Goal: Task Accomplishment & Management: Manage account settings

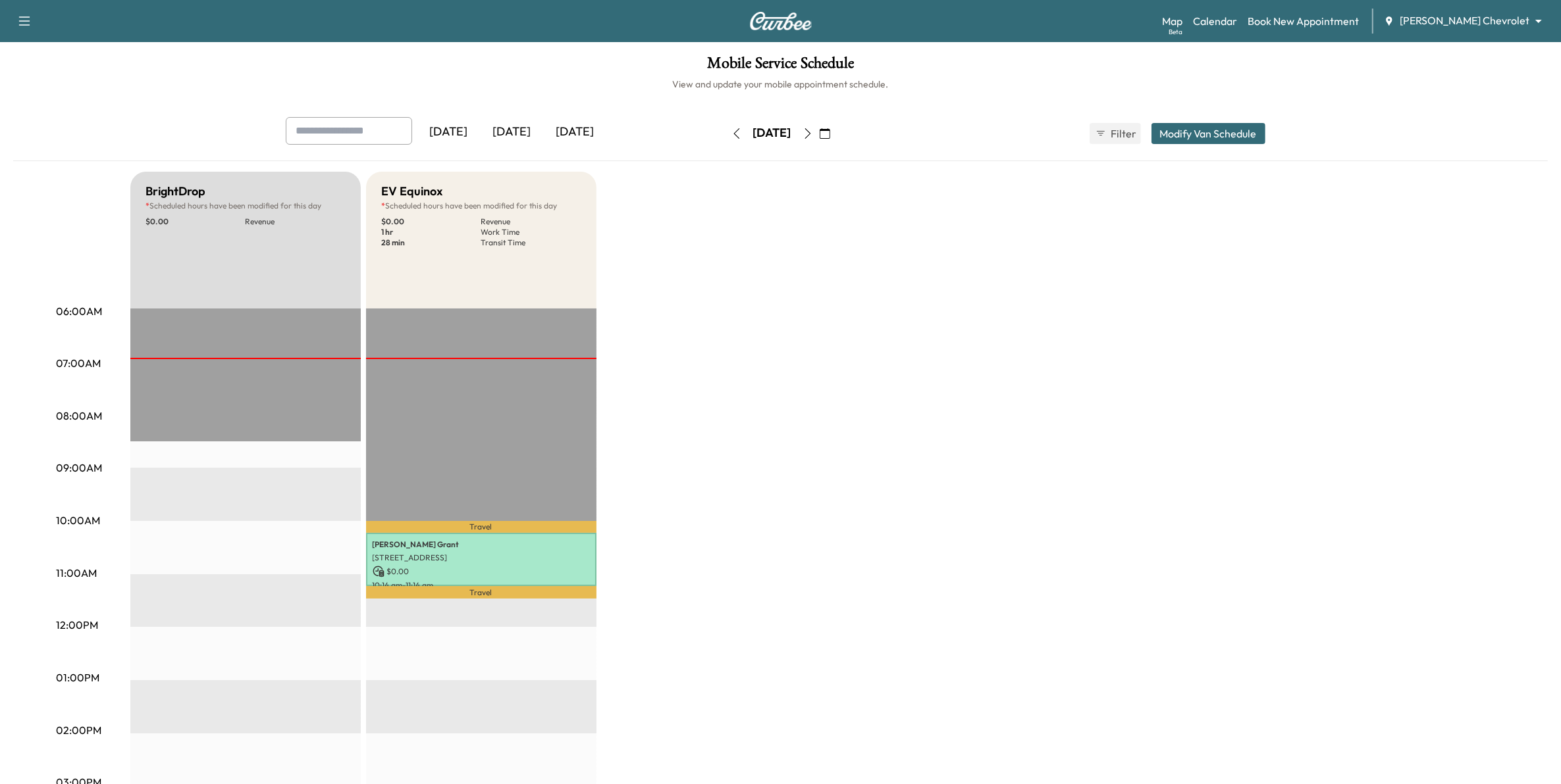
scroll to position [83, 0]
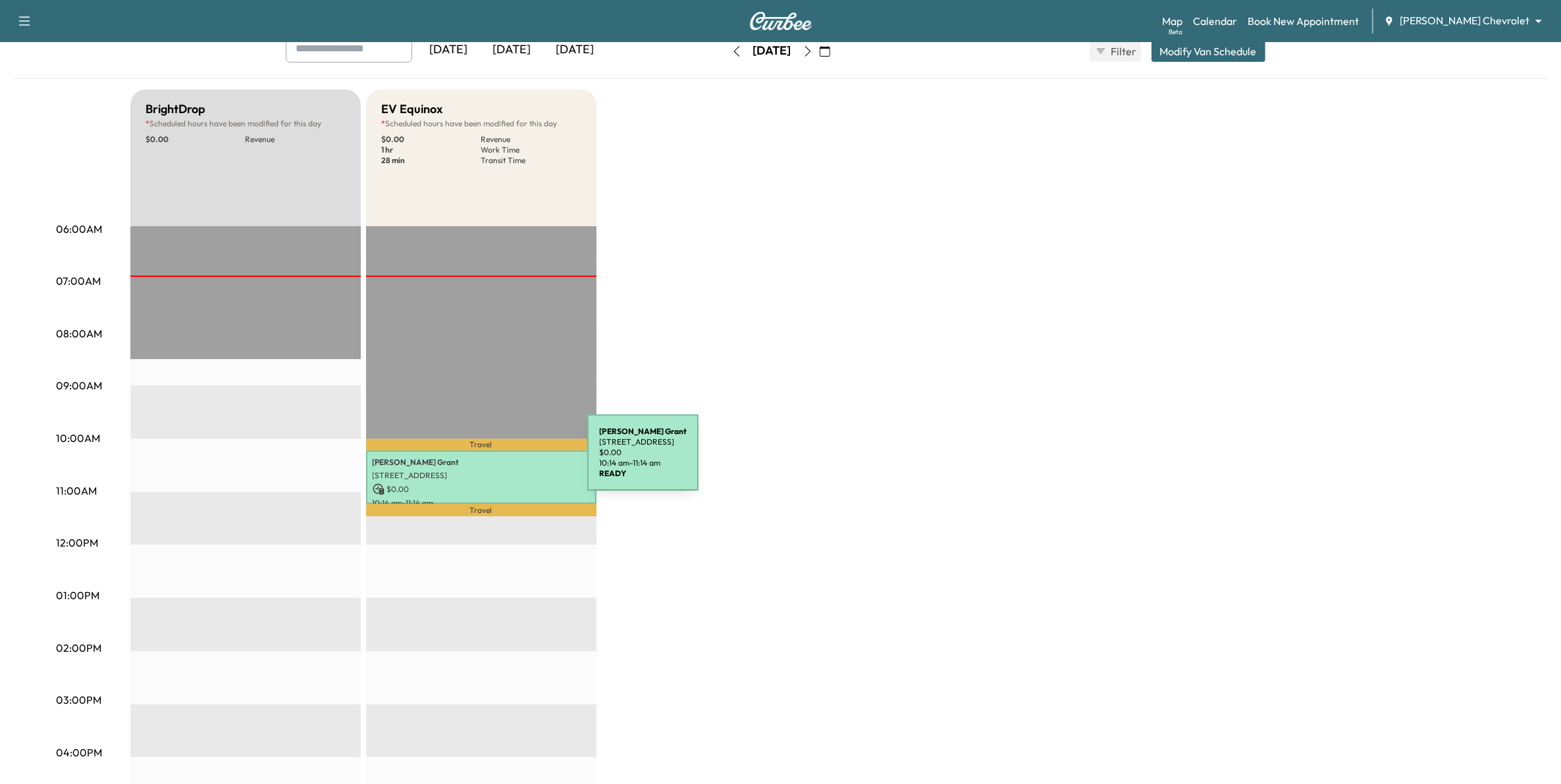
click at [488, 461] on p "[PERSON_NAME]" at bounding box center [481, 462] width 217 height 10
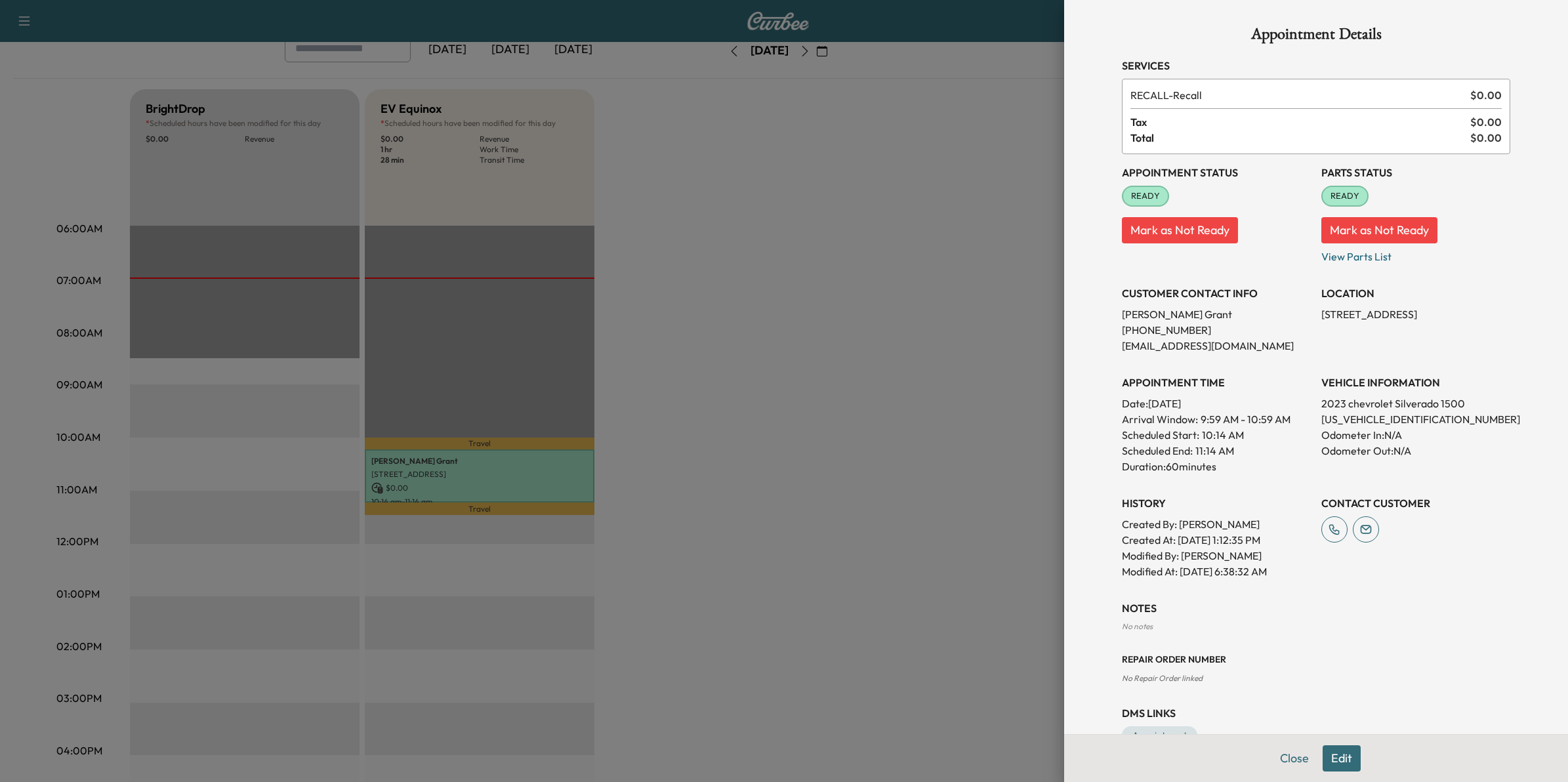
click at [851, 496] on div at bounding box center [784, 391] width 1568 height 782
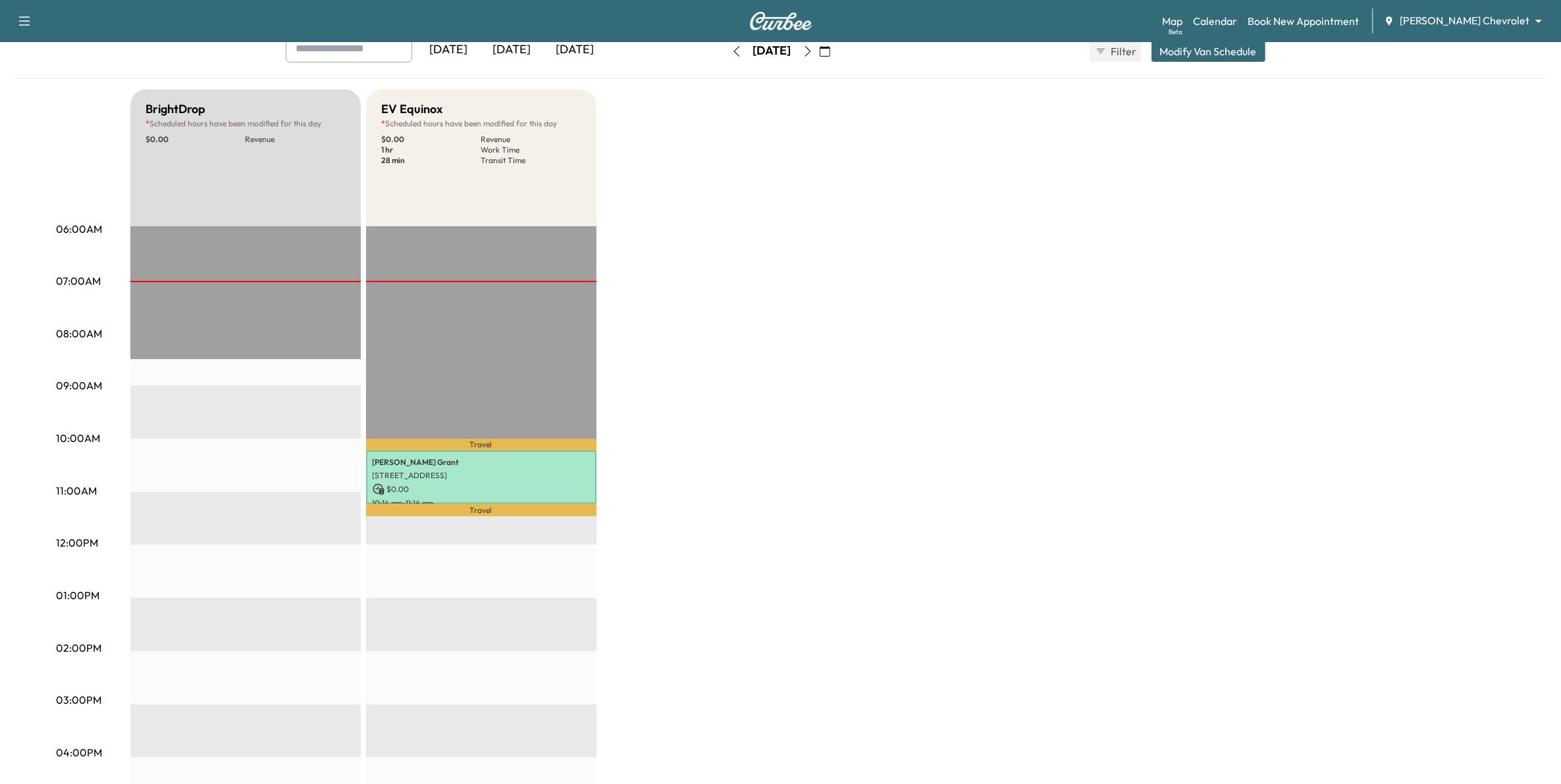
click at [836, 51] on button "button" at bounding box center [825, 51] width 23 height 21
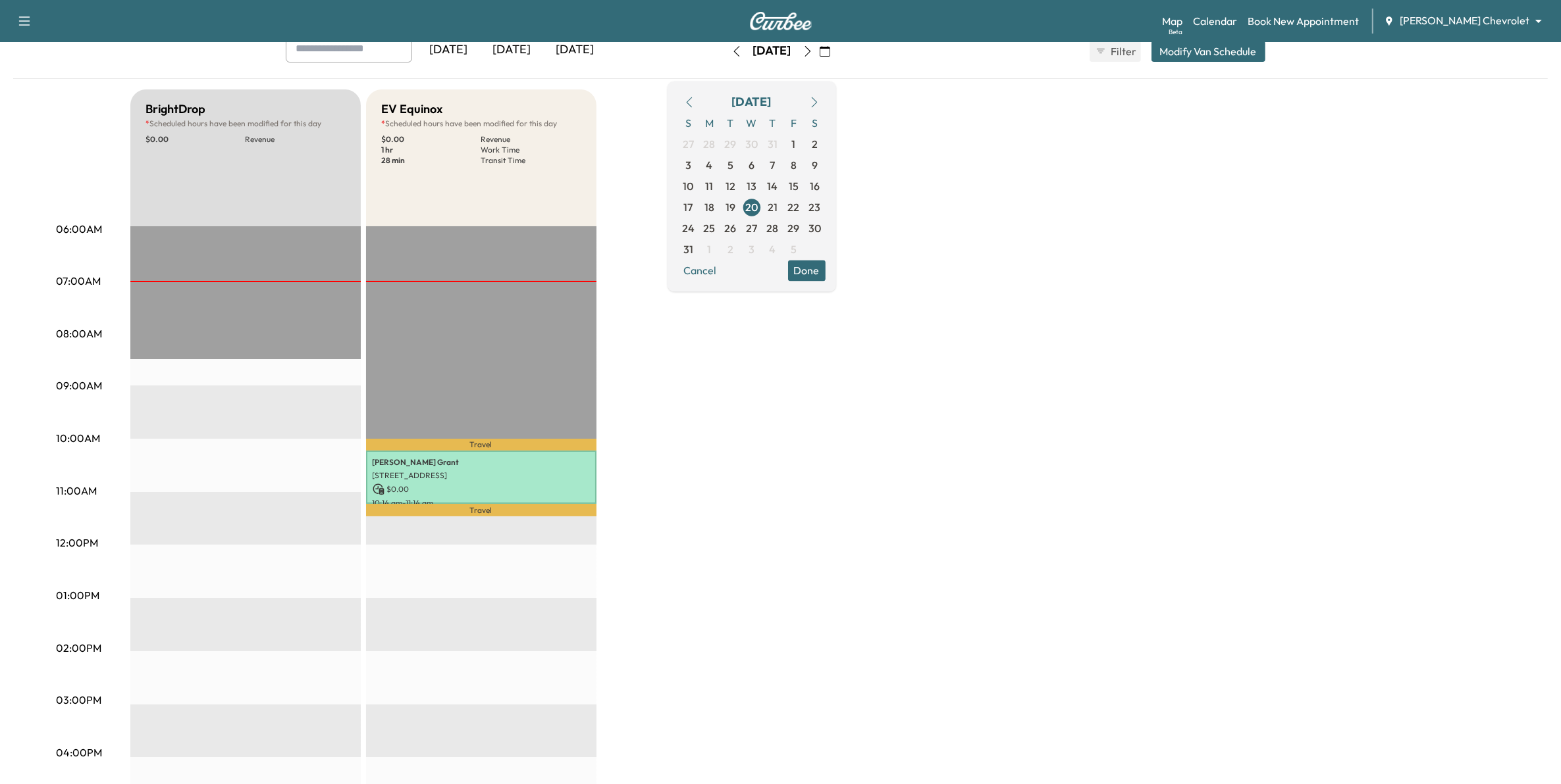
click at [820, 98] on icon "button" at bounding box center [813, 101] width 10 height 10
click at [720, 145] on span "1" at bounding box center [709, 144] width 21 height 21
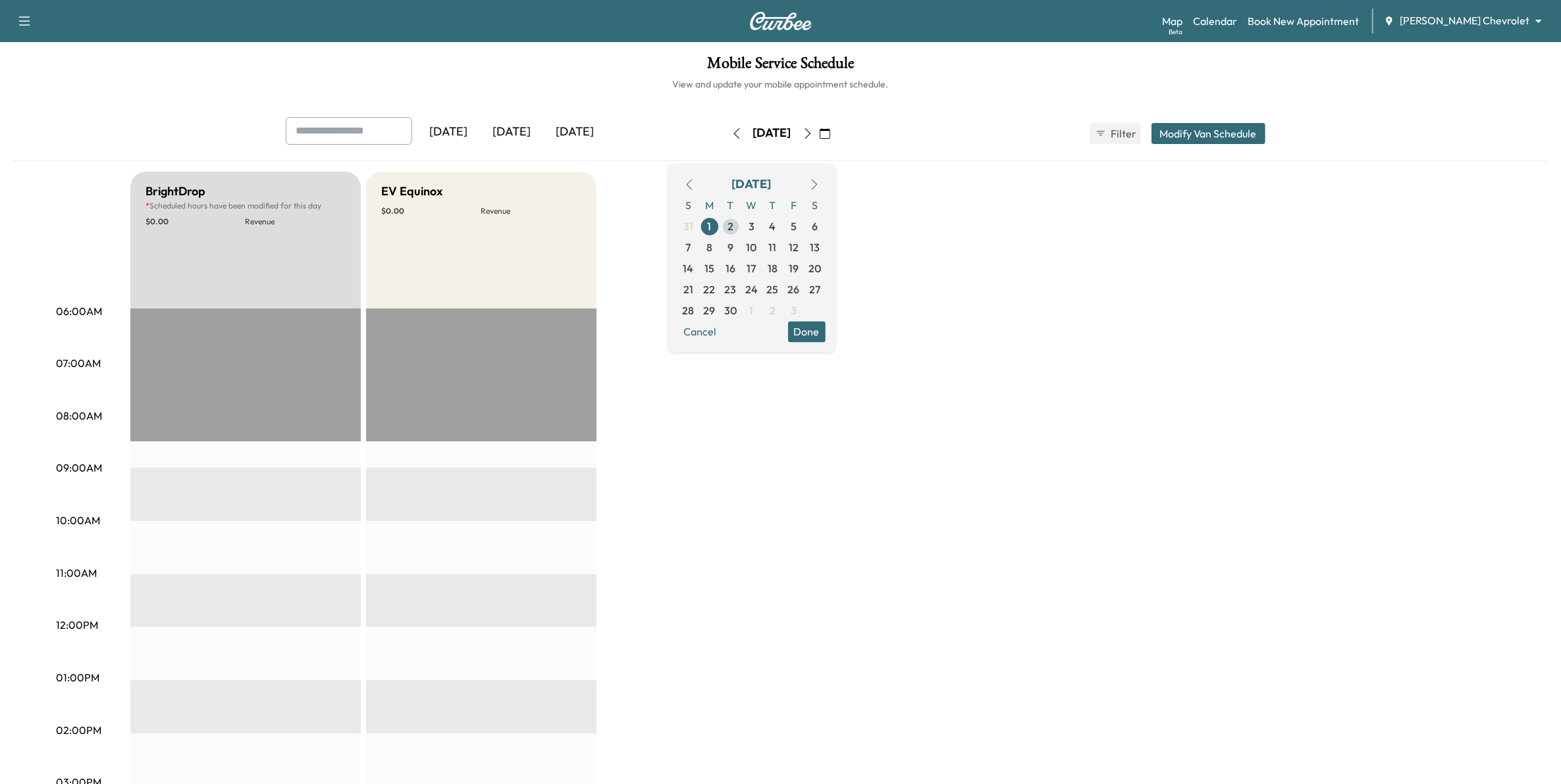
click at [741, 225] on span "2" at bounding box center [731, 226] width 21 height 21
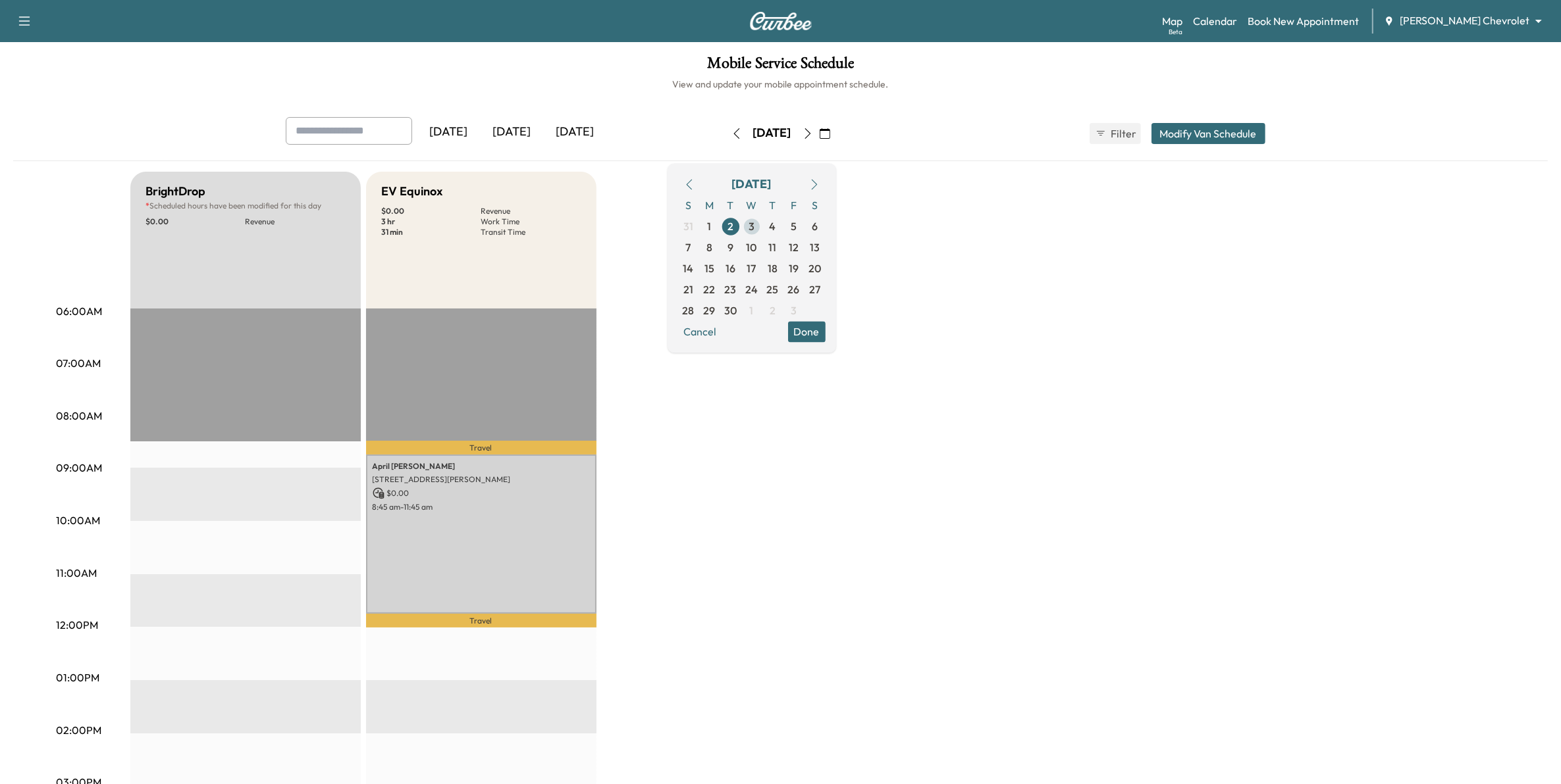
click at [763, 228] on span "3" at bounding box center [751, 226] width 21 height 21
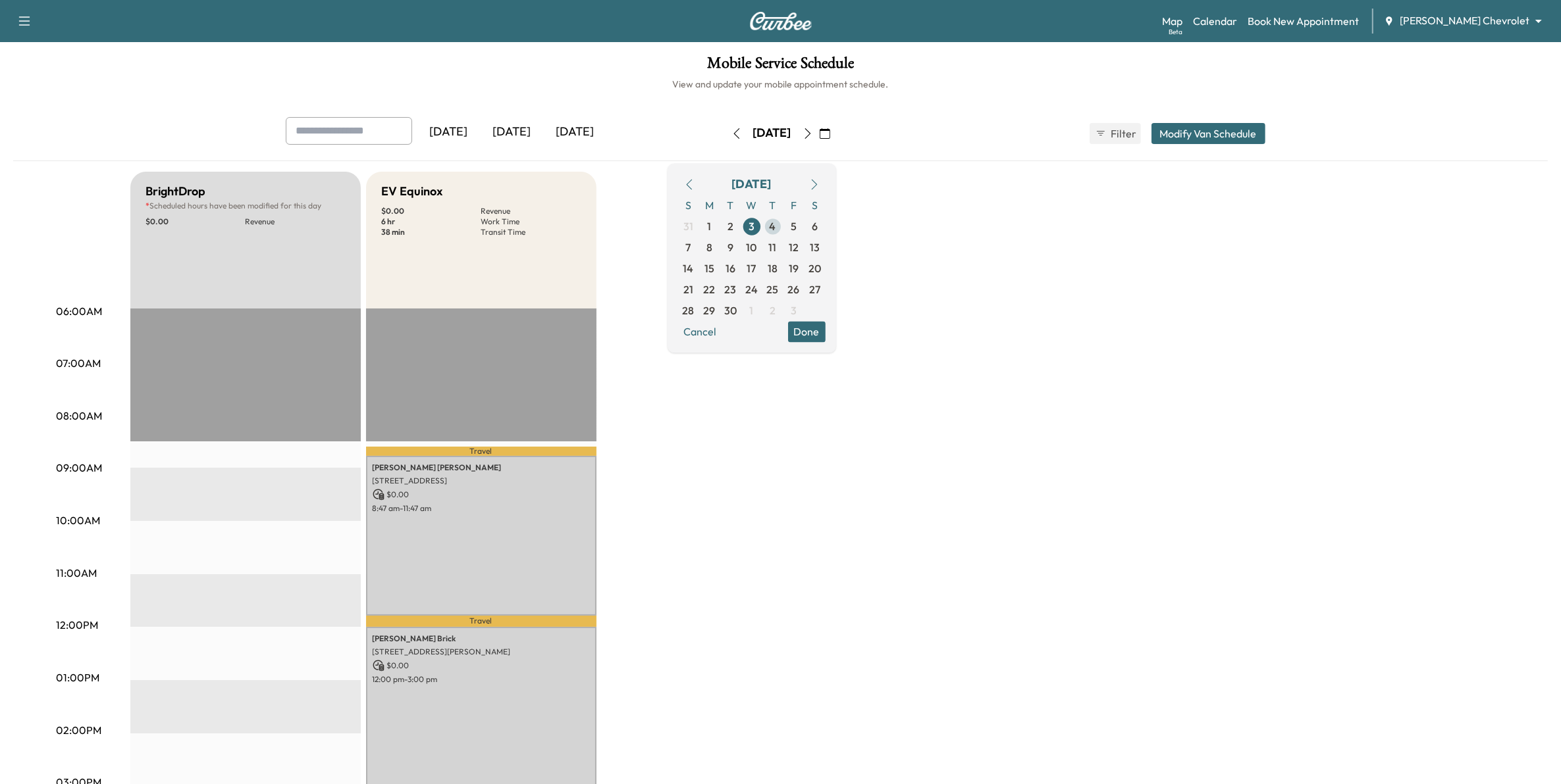
click at [776, 228] on span "4" at bounding box center [772, 226] width 7 height 16
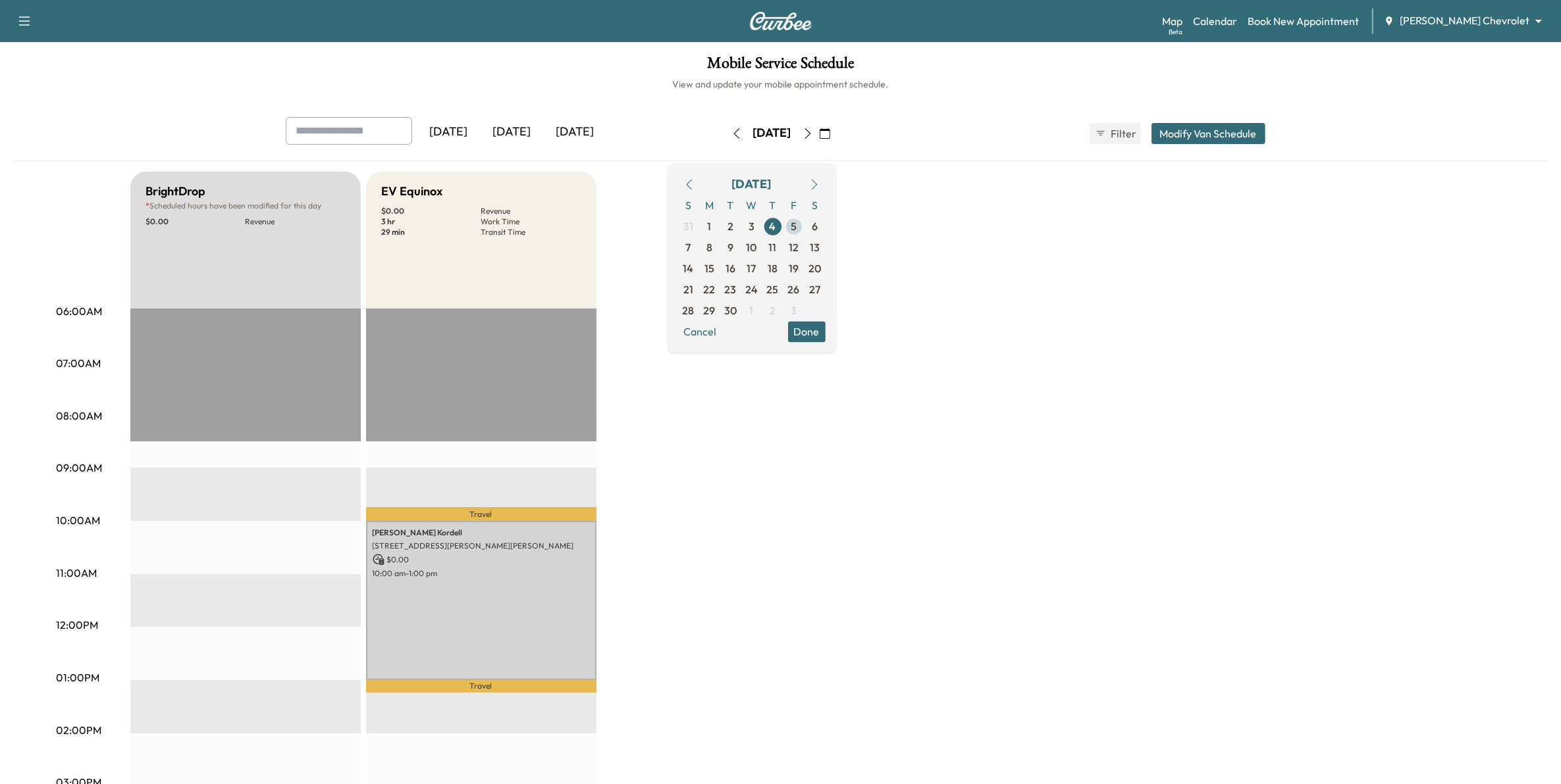
click at [796, 228] on span "5" at bounding box center [794, 226] width 6 height 16
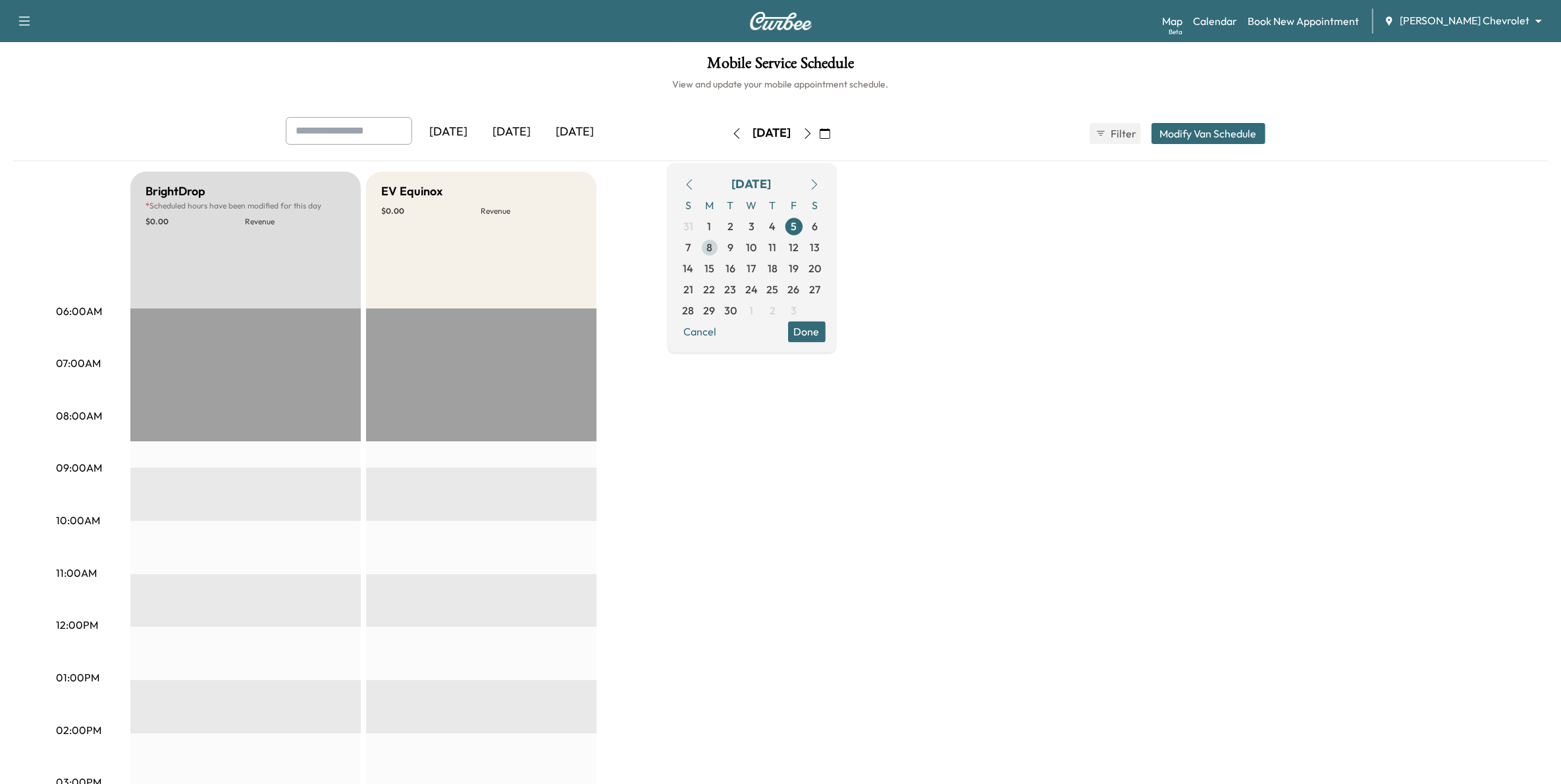
click at [720, 244] on span "8" at bounding box center [709, 247] width 21 height 21
click at [734, 244] on span "9" at bounding box center [730, 247] width 6 height 16
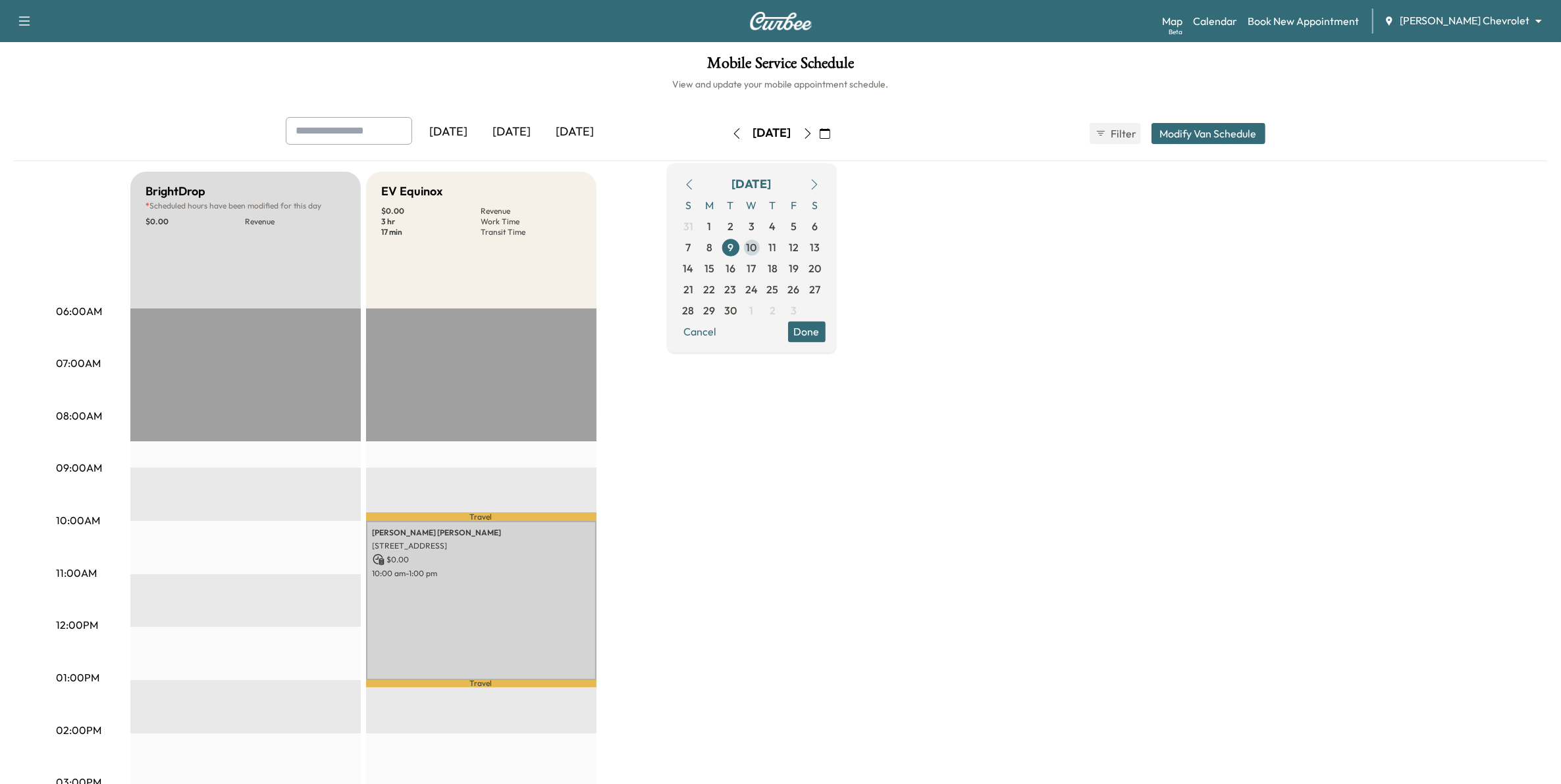
click at [757, 245] on span "10" at bounding box center [751, 247] width 10 height 16
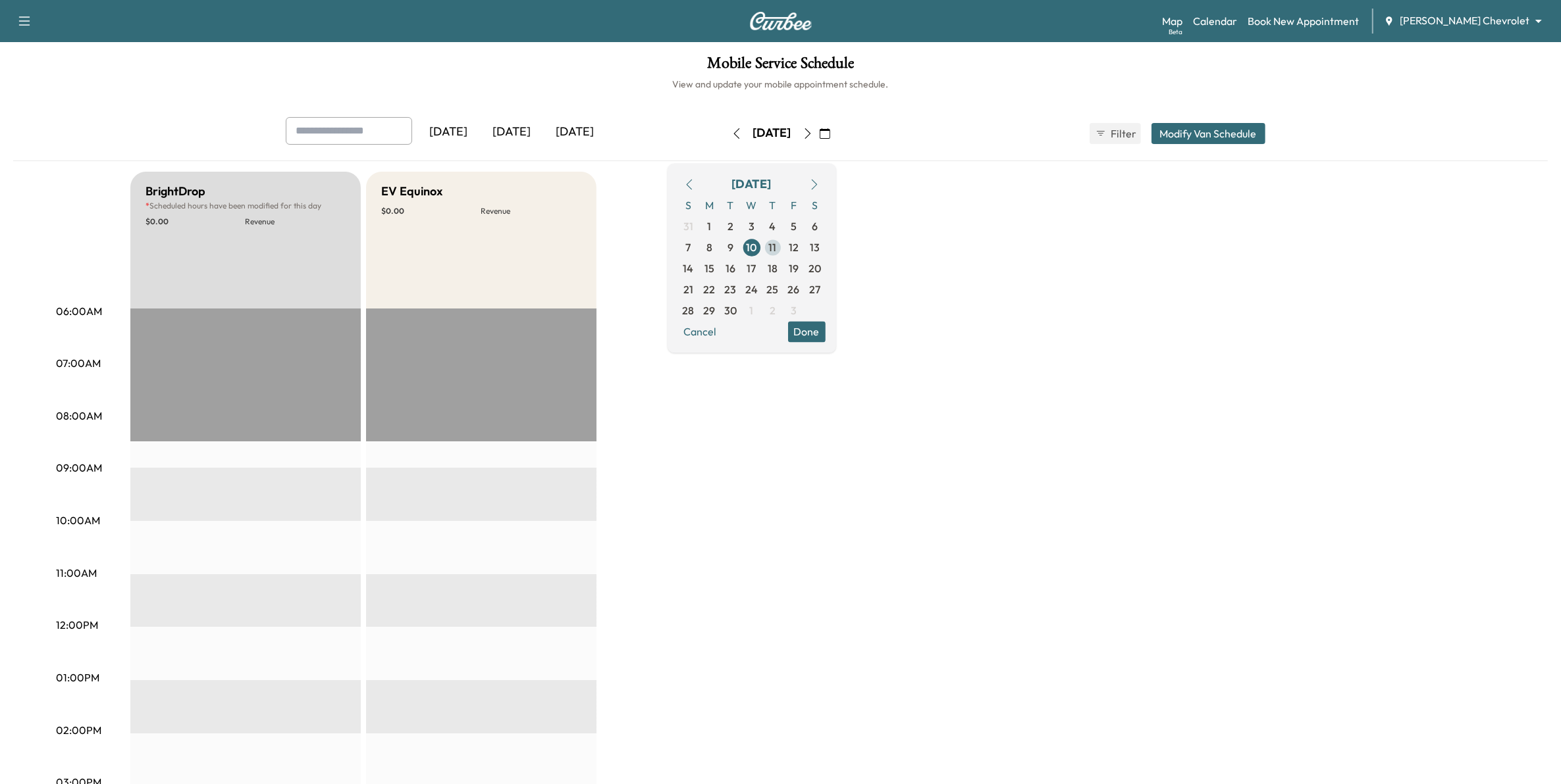
click at [777, 245] on span "11" at bounding box center [773, 247] width 8 height 16
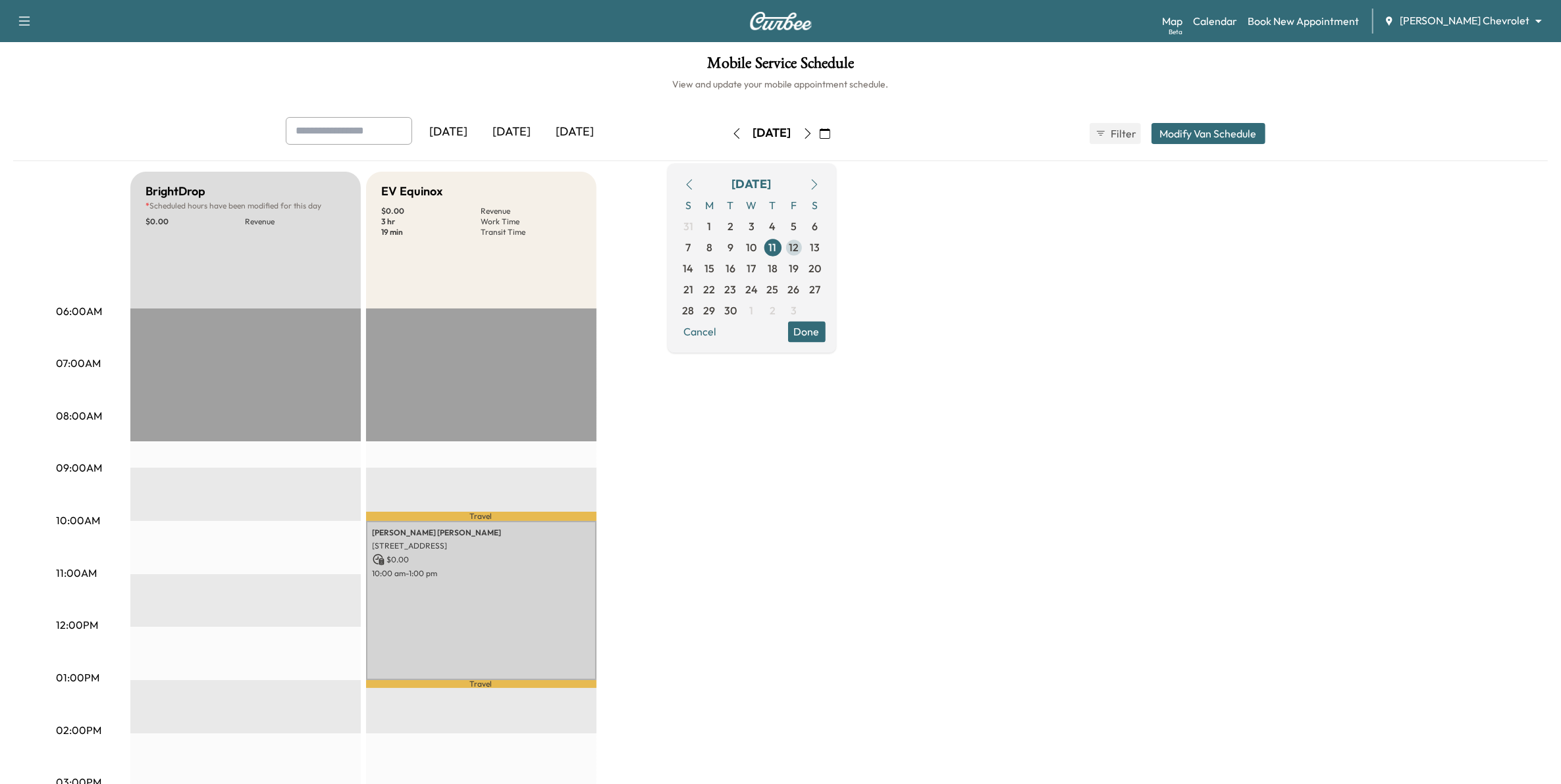
click at [798, 249] on span "12" at bounding box center [794, 247] width 10 height 16
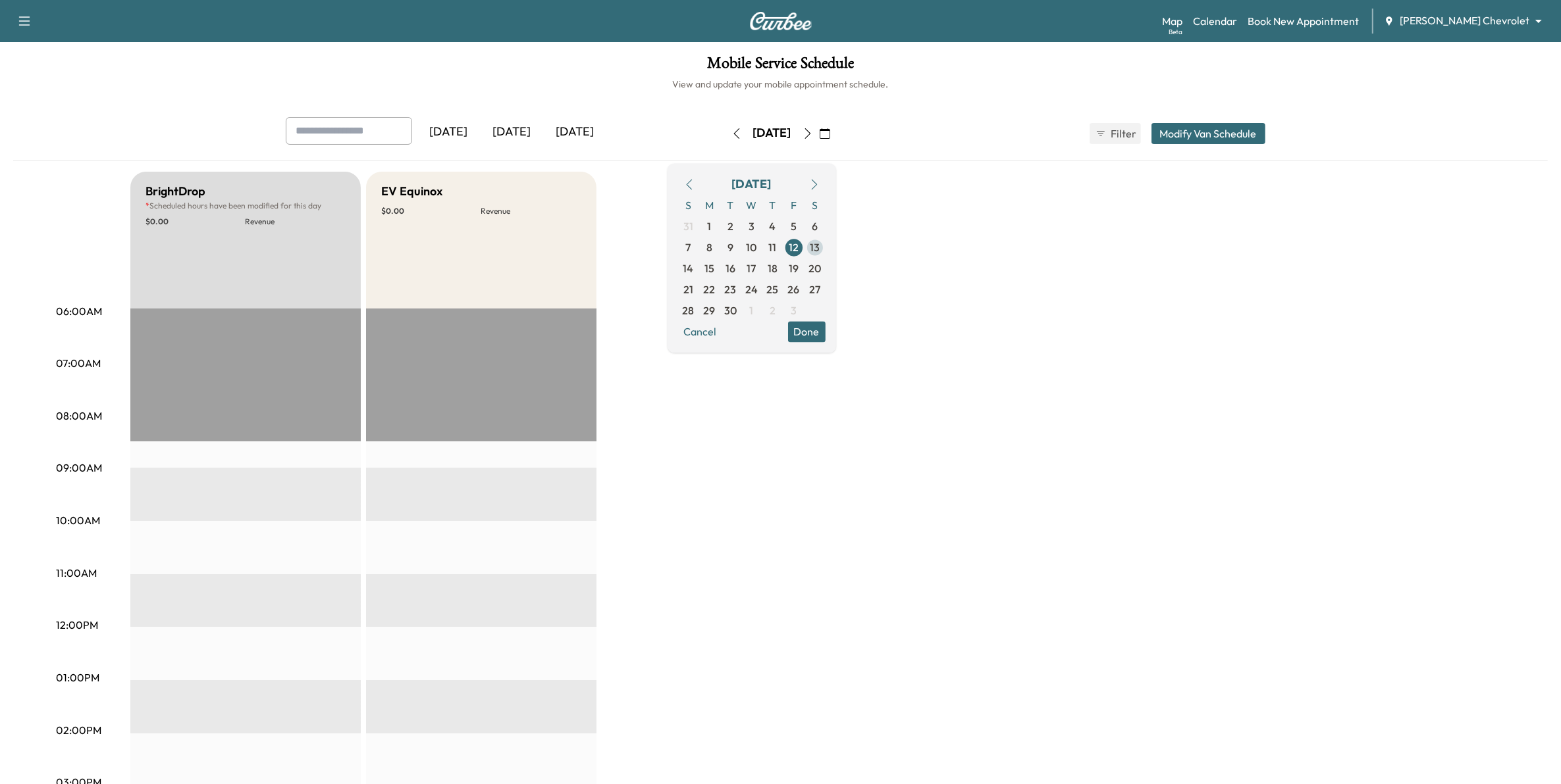
click at [826, 248] on span "13" at bounding box center [814, 247] width 21 height 21
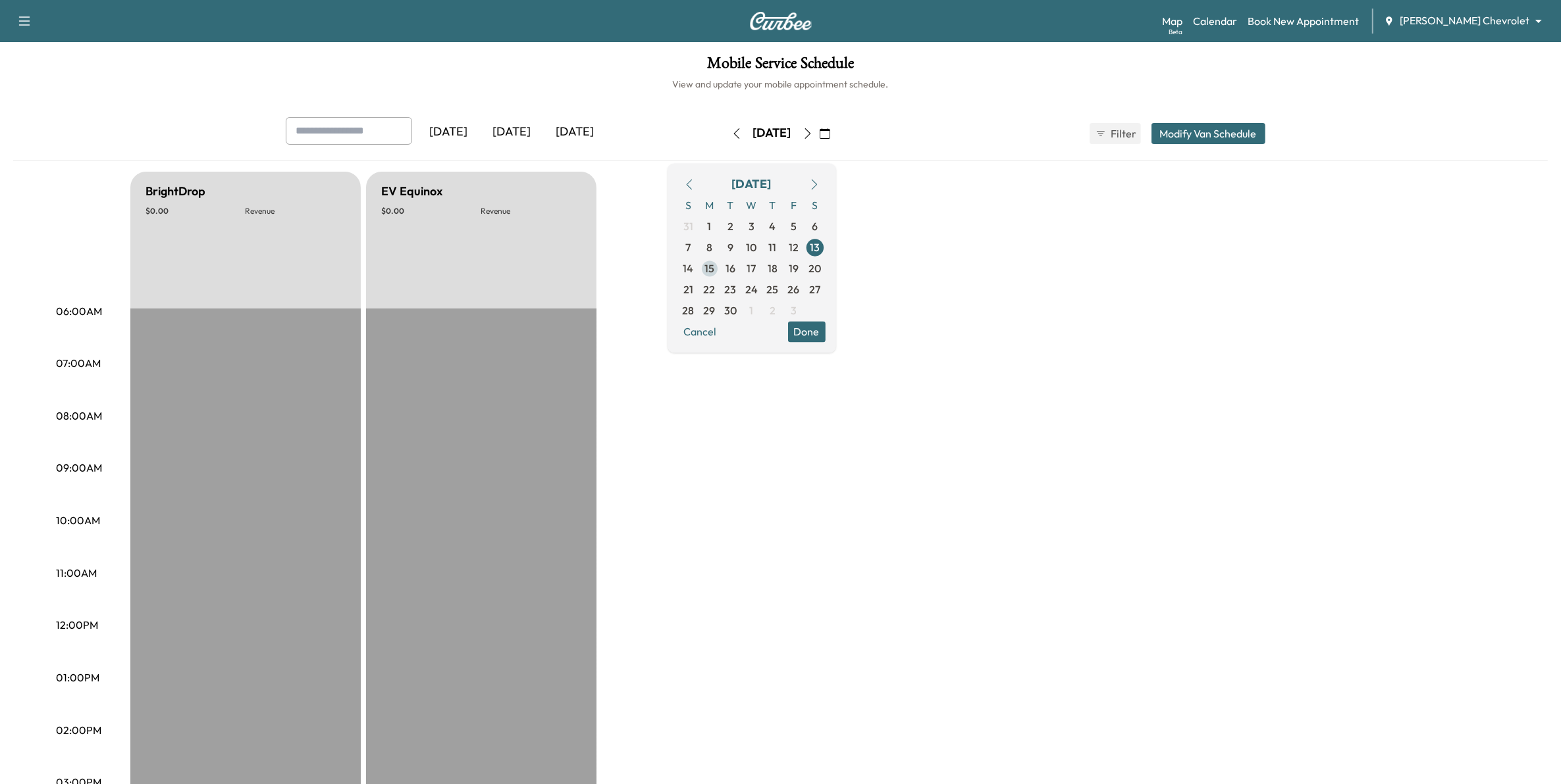
click at [720, 268] on span "15" at bounding box center [709, 269] width 21 height 21
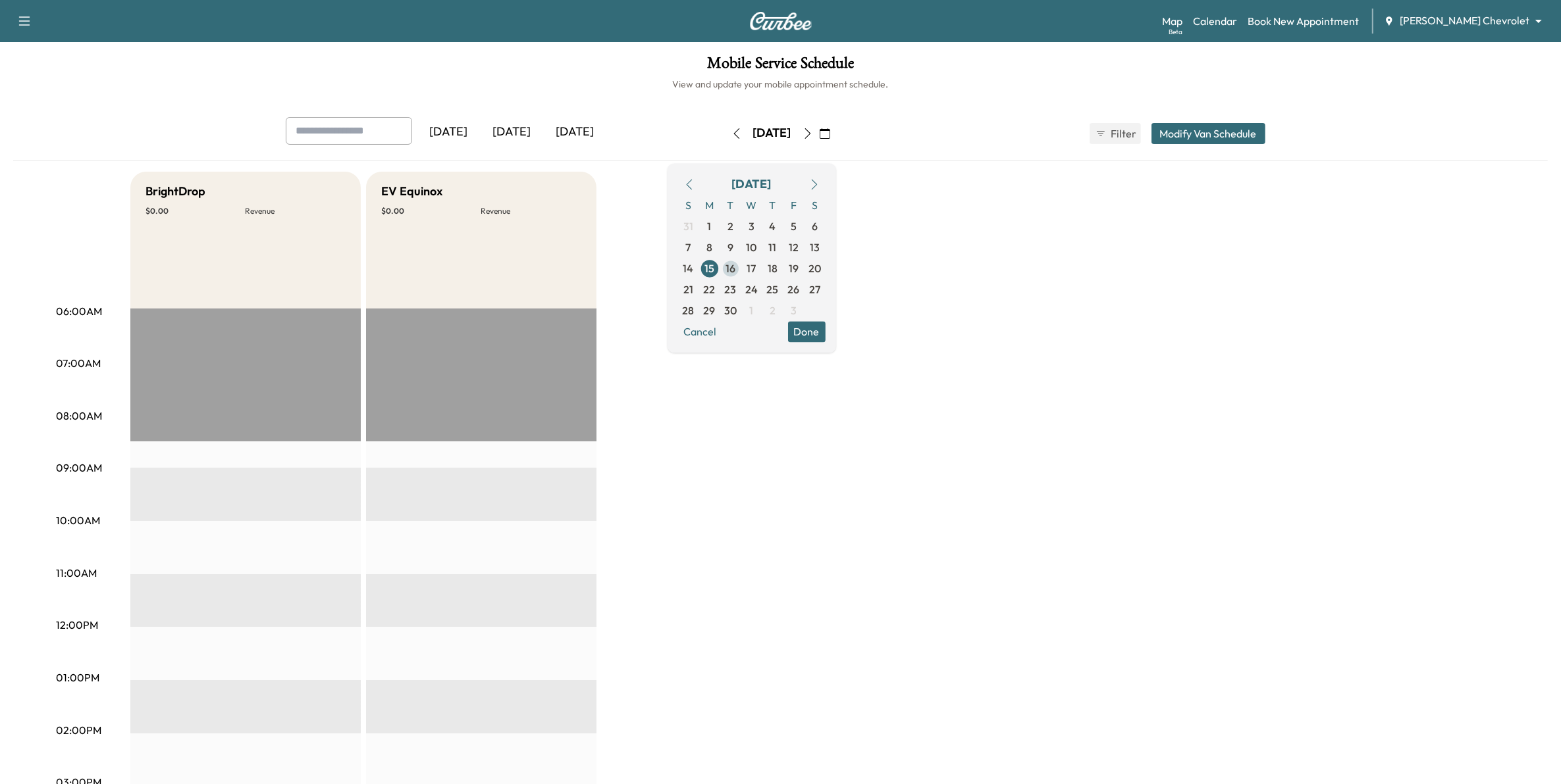
click at [735, 267] on span "16" at bounding box center [730, 269] width 10 height 16
